Goal: Book appointment/travel/reservation

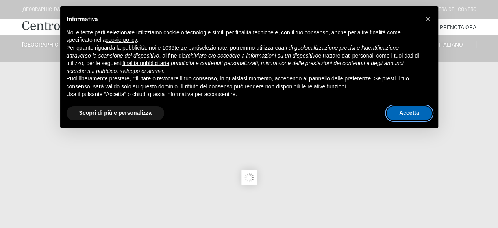
click at [407, 111] on button "Accetta" at bounding box center [409, 113] width 45 height 14
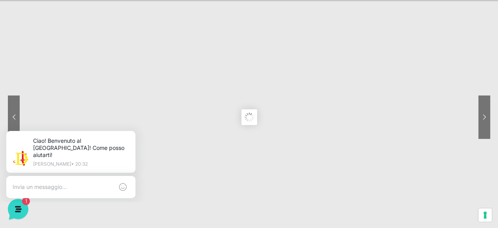
scroll to position [79, 0]
click at [483, 98] on sr7-nav-img-live at bounding box center [455, 98] width 71 height 43
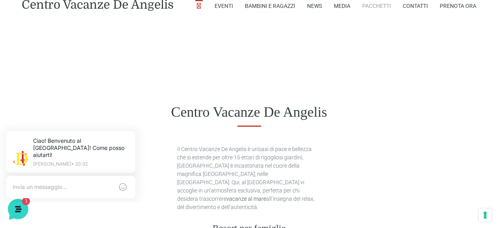
scroll to position [315, 0]
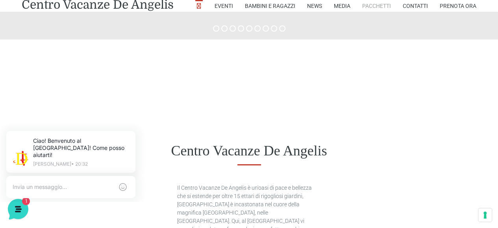
click at [376, 5] on link "Pacchetti" at bounding box center [376, 6] width 29 height 12
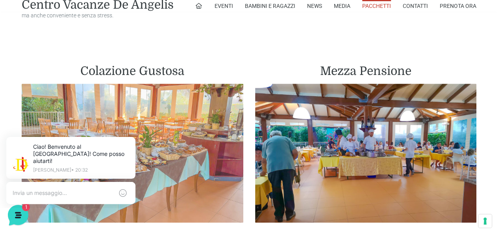
scroll to position [473, 0]
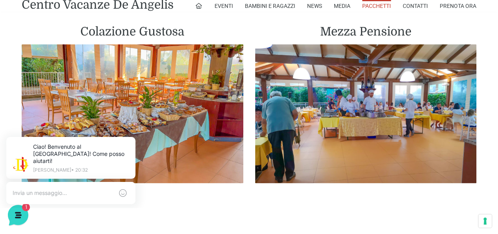
click at [125, 27] on h2 "Colazione Gustosa" at bounding box center [133, 31] width 222 height 14
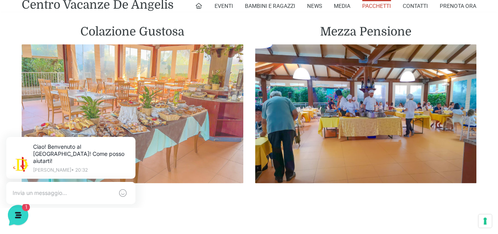
click at [125, 86] on img at bounding box center [133, 113] width 222 height 139
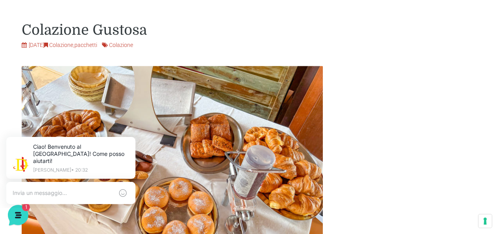
scroll to position [315, 0]
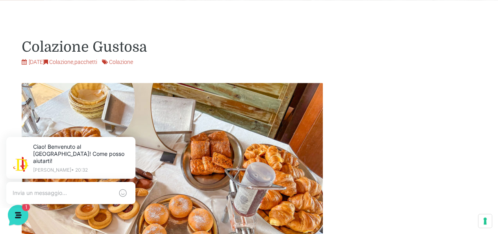
click at [73, 62] on link "Colazione" at bounding box center [61, 62] width 24 height 6
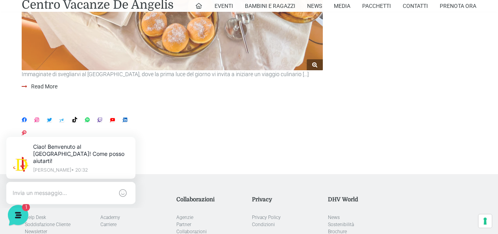
scroll to position [318, 0]
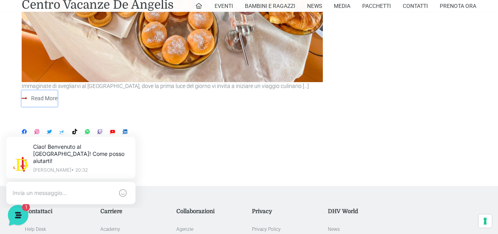
click at [47, 98] on link "Read More" at bounding box center [40, 98] width 36 height 16
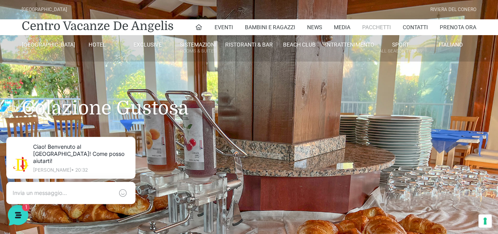
click at [368, 29] on link "Pacchetti" at bounding box center [376, 27] width 29 height 16
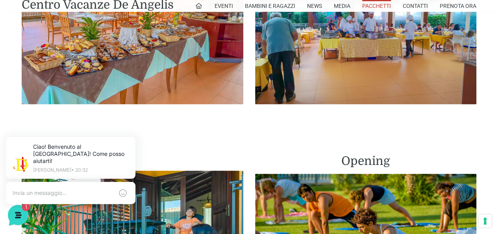
scroll to position [433, 0]
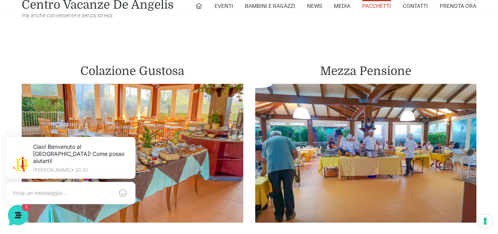
click at [365, 65] on h2 "Mezza Pensione" at bounding box center [366, 71] width 222 height 14
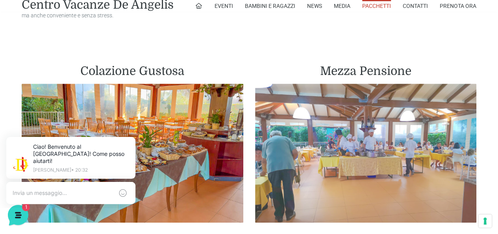
click at [362, 124] on img at bounding box center [366, 153] width 222 height 139
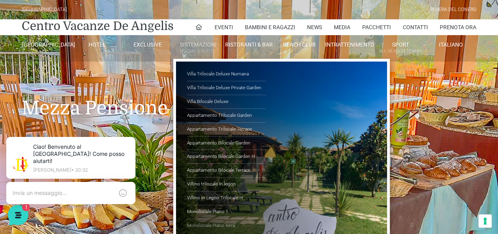
click at [201, 221] on link "Monolocale Piano terra" at bounding box center [226, 225] width 79 height 13
click at [203, 169] on link "Appartamento Bilocale Terrace" at bounding box center [226, 170] width 79 height 14
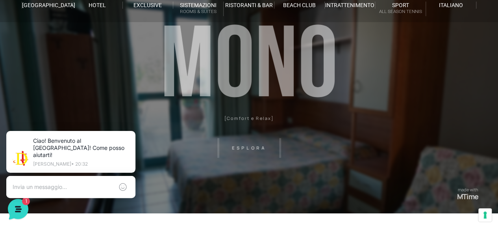
click at [241, 150] on header "[GEOGRAPHIC_DATA] [GEOGRAPHIC_DATA] Centro Vacanze [GEOGRAPHIC_DATA] Eventi Mis…" at bounding box center [249, 138] width 498 height 355
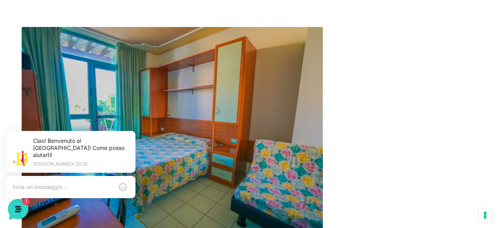
scroll to position [276, 0]
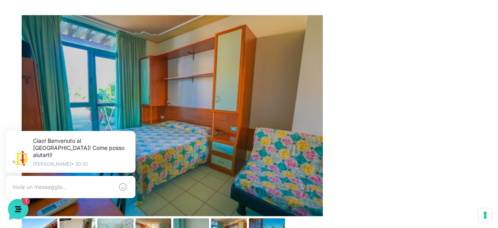
click at [291, 131] on img at bounding box center [172, 115] width 301 height 201
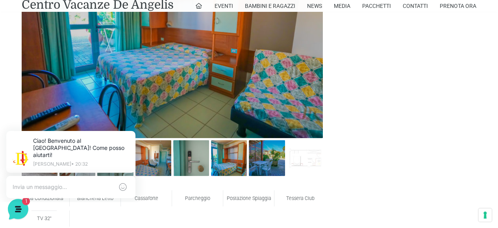
scroll to position [315, 0]
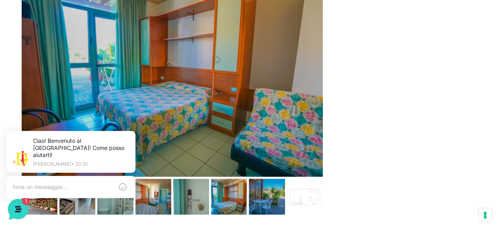
click at [305, 91] on img at bounding box center [172, 76] width 301 height 201
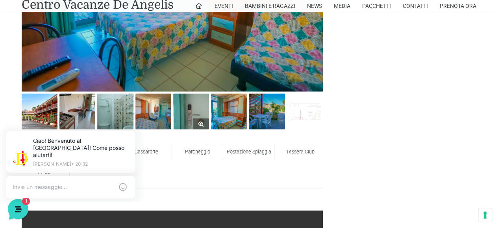
scroll to position [433, 0]
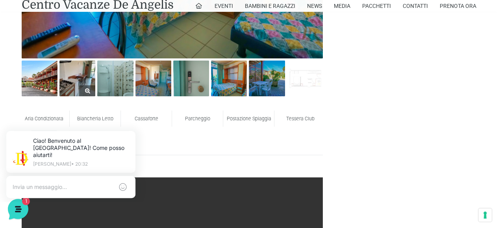
click at [85, 85] on img at bounding box center [77, 78] width 36 height 36
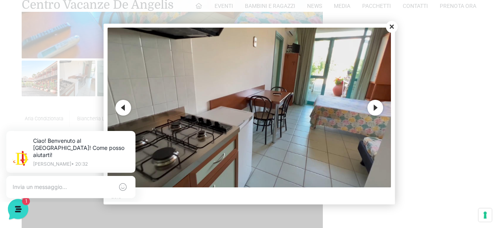
click at [377, 108] on button "Next" at bounding box center [376, 108] width 16 height 16
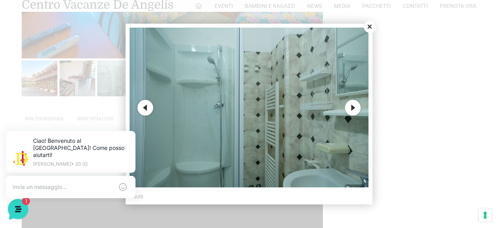
click at [349, 107] on button "Next" at bounding box center [353, 108] width 16 height 16
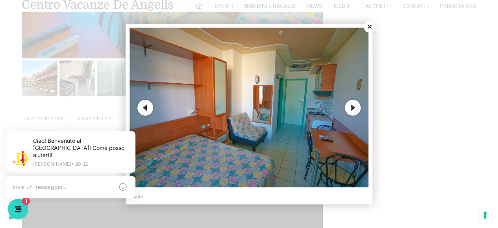
click at [355, 104] on button "Next" at bounding box center [353, 108] width 16 height 16
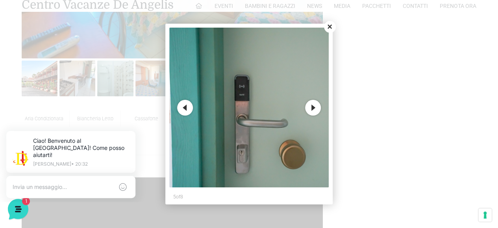
click at [313, 106] on button "Next" at bounding box center [313, 108] width 16 height 16
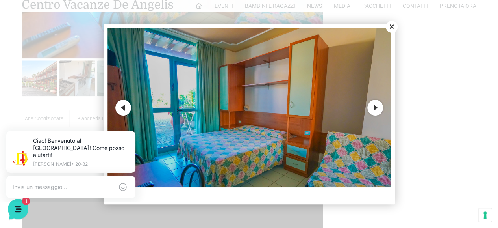
click at [377, 105] on button "Next" at bounding box center [376, 108] width 16 height 16
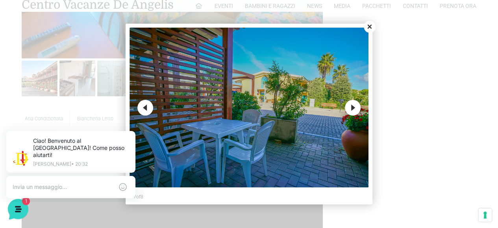
click at [347, 104] on button "Next" at bounding box center [353, 108] width 16 height 16
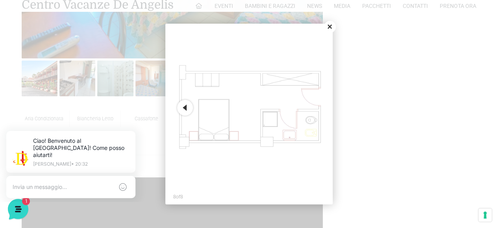
click at [331, 30] on button "Close" at bounding box center [330, 27] width 12 height 12
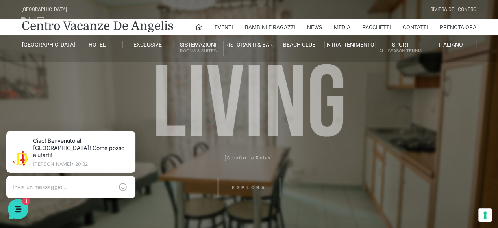
click at [254, 182] on header "[GEOGRAPHIC_DATA] [GEOGRAPHIC_DATA] Centro Vacanze [GEOGRAPHIC_DATA] Eventi Mis…" at bounding box center [249, 177] width 498 height 355
click at [252, 186] on header "[GEOGRAPHIC_DATA] [GEOGRAPHIC_DATA] Centro Vacanze [GEOGRAPHIC_DATA] Eventi Mis…" at bounding box center [249, 177] width 498 height 355
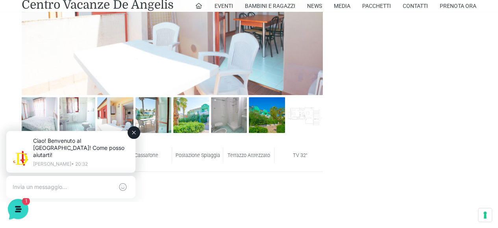
scroll to position [473, 0]
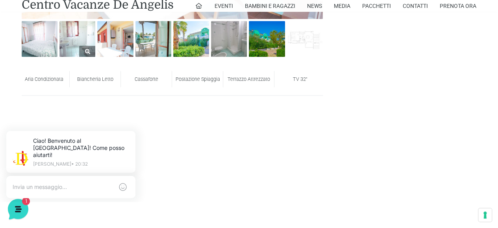
click at [84, 45] on img at bounding box center [77, 39] width 36 height 36
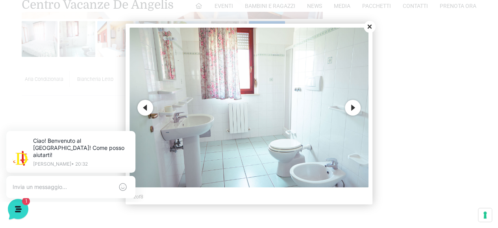
click at [356, 105] on button "Next" at bounding box center [353, 108] width 16 height 16
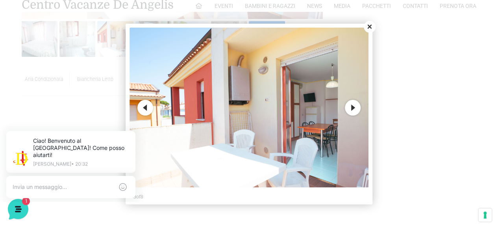
click at [356, 105] on button "Next" at bounding box center [353, 108] width 16 height 16
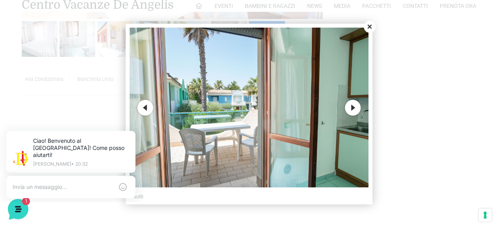
click at [356, 105] on button "Next" at bounding box center [353, 108] width 16 height 16
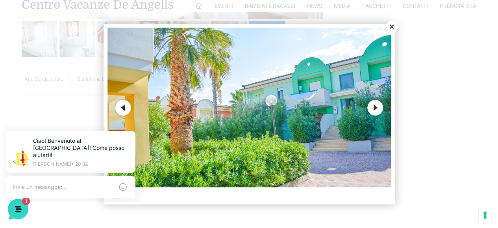
click at [356, 105] on img at bounding box center [250, 108] width 284 height 160
click at [378, 106] on button "Next" at bounding box center [376, 108] width 16 height 16
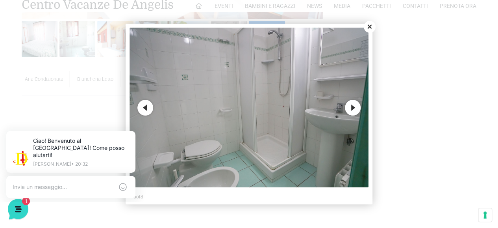
click at [345, 108] on button "Next" at bounding box center [353, 108] width 16 height 16
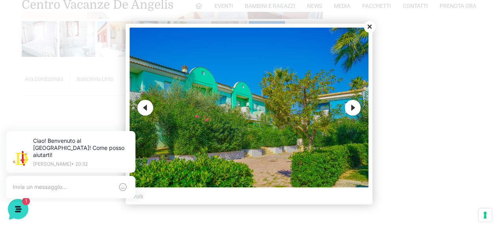
click at [349, 107] on button "Next" at bounding box center [353, 108] width 16 height 16
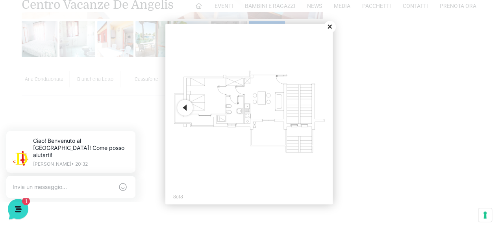
click at [331, 27] on button "Close" at bounding box center [330, 27] width 12 height 12
